Goal: Task Accomplishment & Management: Use online tool/utility

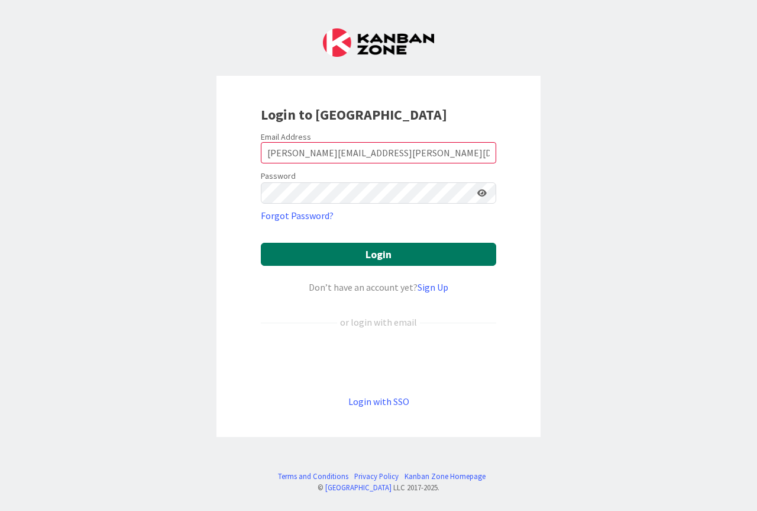
click at [373, 258] on button "Login" at bounding box center [378, 254] width 235 height 23
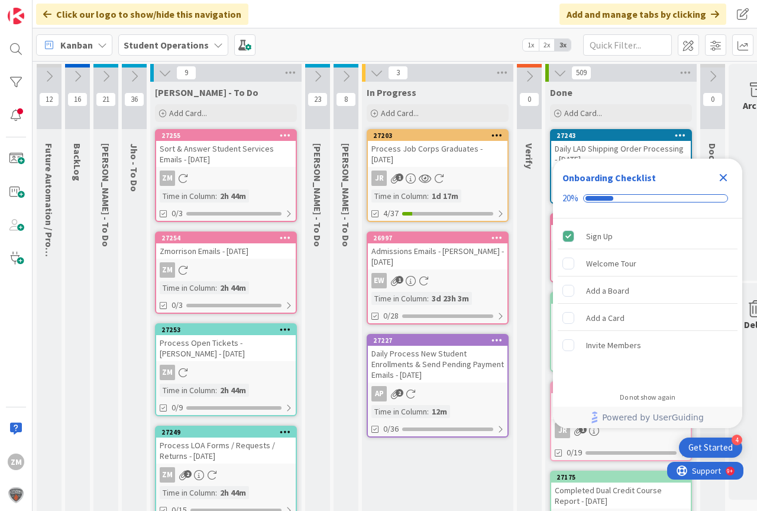
click at [727, 178] on icon "Close Checklist" at bounding box center [724, 177] width 14 height 14
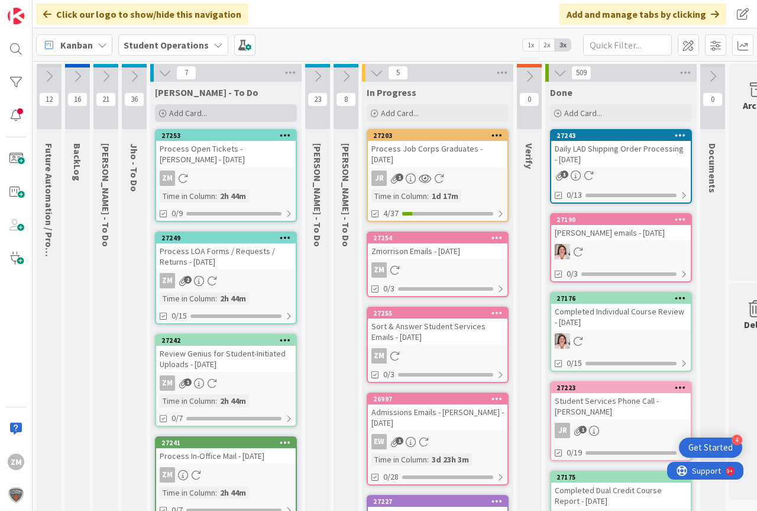
click at [187, 112] on span "Add Card..." at bounding box center [188, 113] width 38 height 11
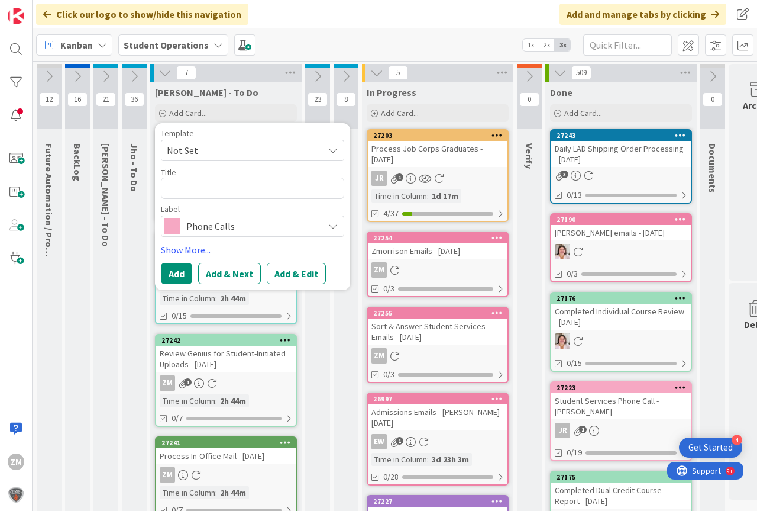
click at [337, 150] on icon at bounding box center [332, 150] width 9 height 9
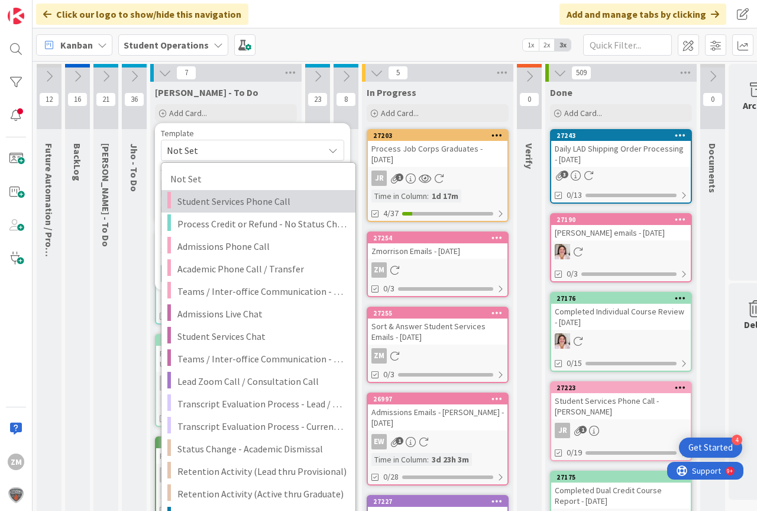
click at [243, 201] on span "Student Services Phone Call" at bounding box center [262, 200] width 169 height 15
type textarea "x"
type textarea "Student Services Phone Call"
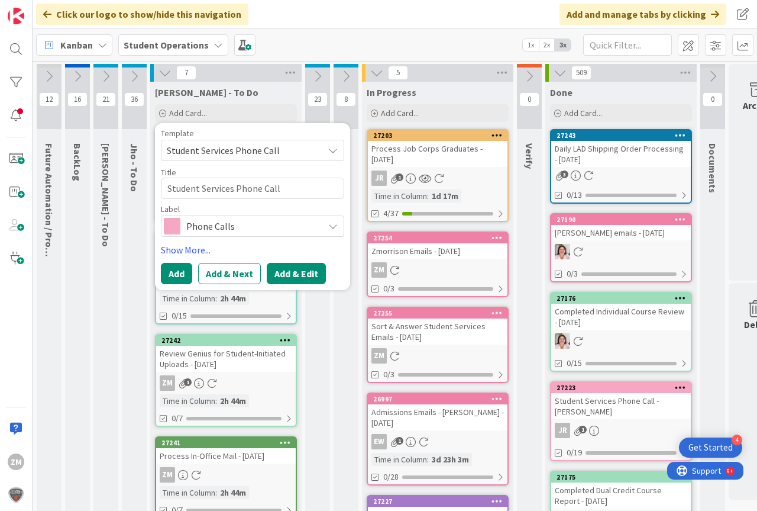
click at [297, 276] on button "Add & Edit" at bounding box center [296, 273] width 59 height 21
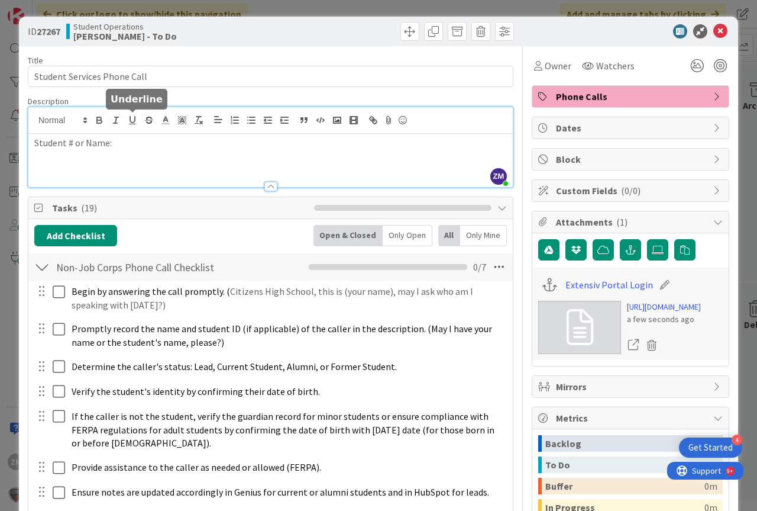
click at [139, 122] on div "ZM [PERSON_NAME] just joined Student # or Name:" at bounding box center [270, 147] width 485 height 80
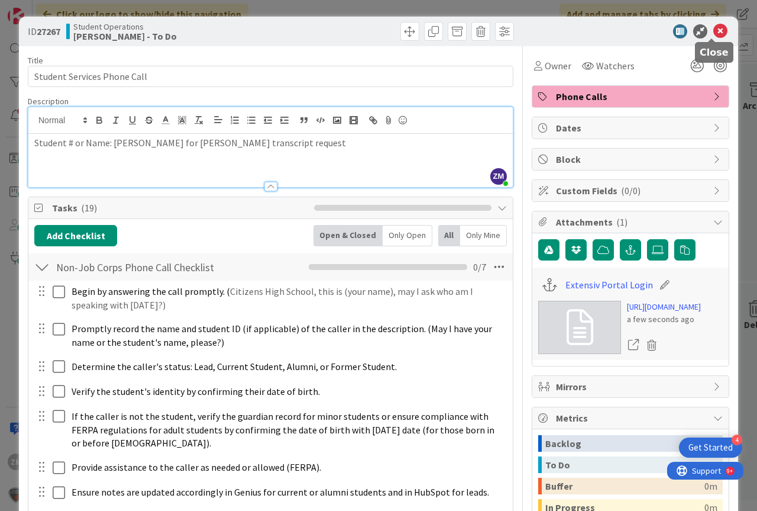
click at [714, 33] on icon at bounding box center [721, 31] width 14 height 14
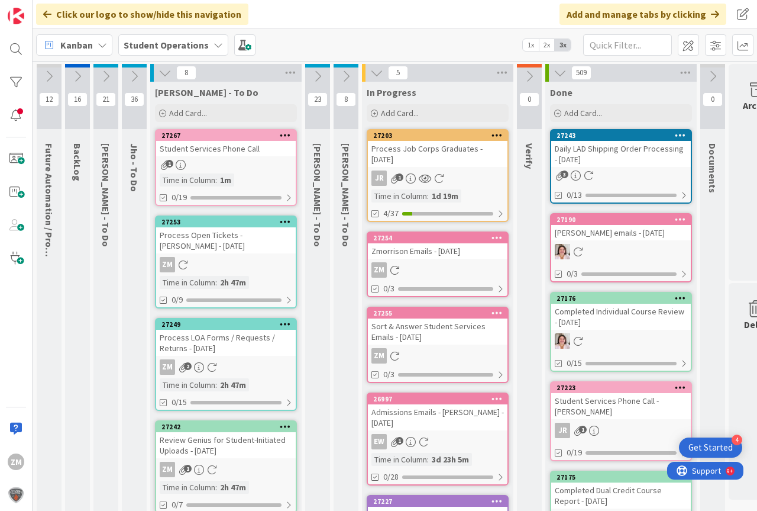
click at [284, 135] on icon at bounding box center [285, 135] width 11 height 8
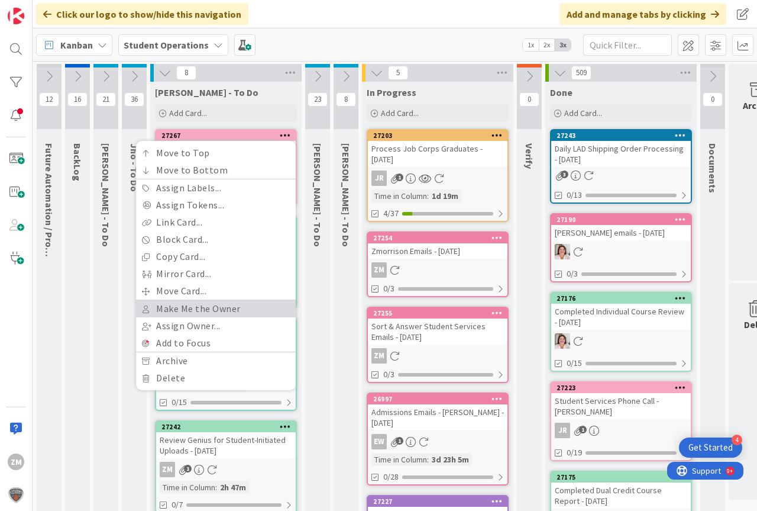
click at [180, 308] on link "Make Me the Owner" at bounding box center [216, 308] width 160 height 17
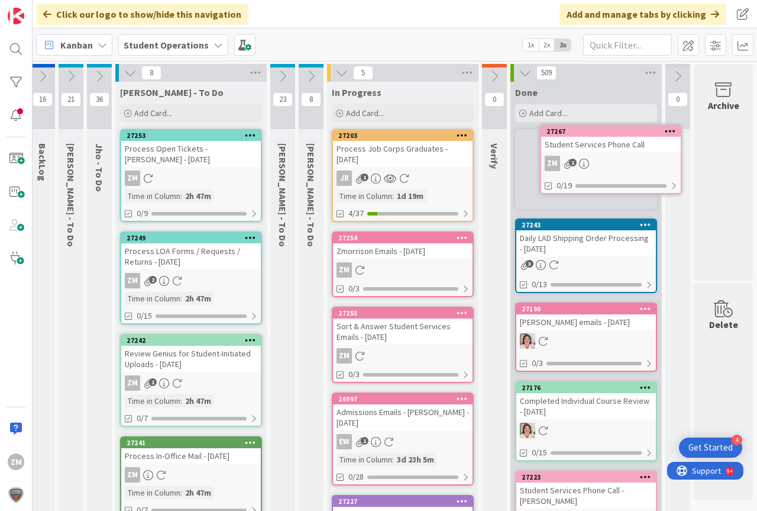
scroll to position [0, 44]
